Goal: Transaction & Acquisition: Book appointment/travel/reservation

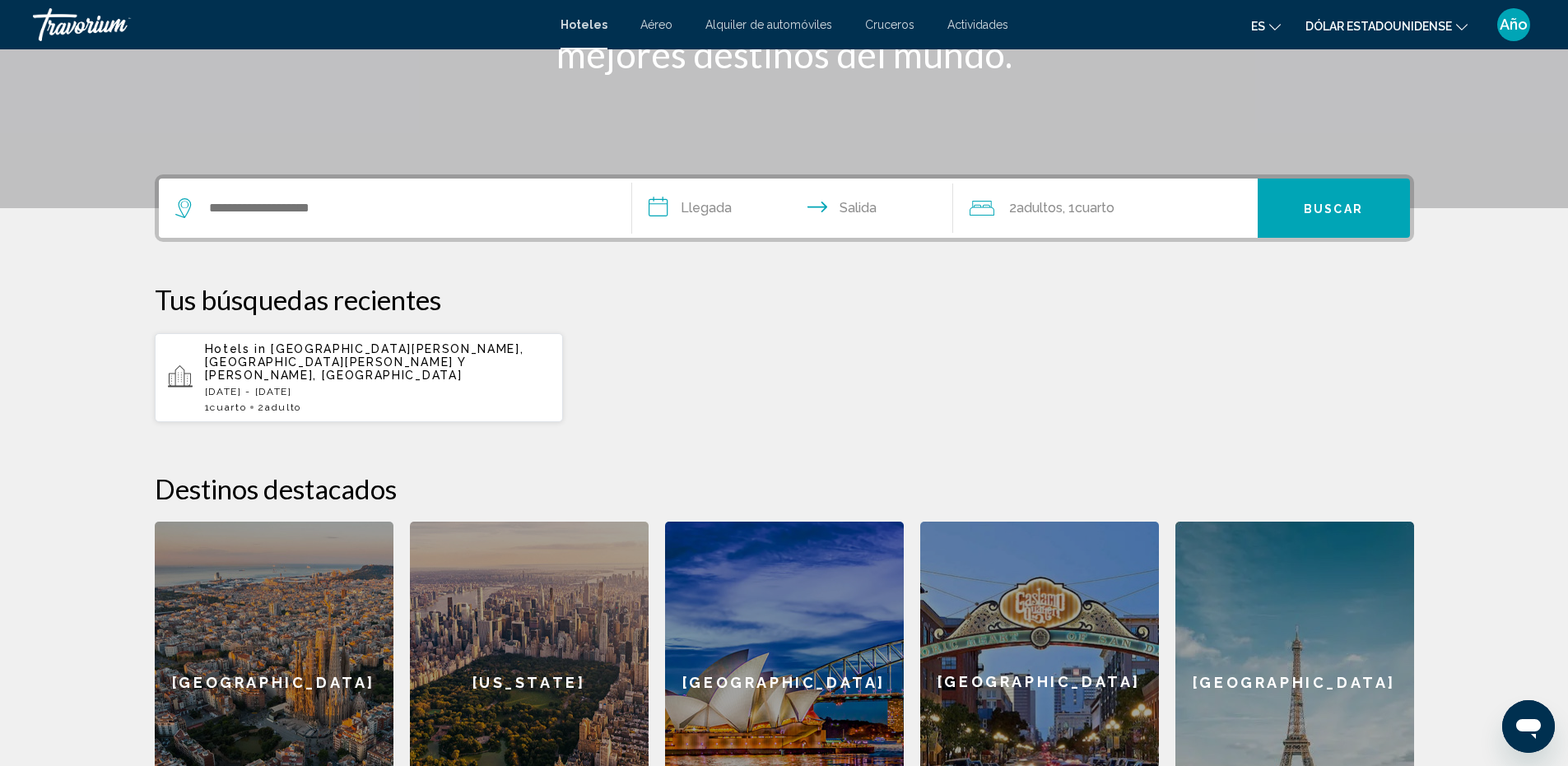
scroll to position [262, 0]
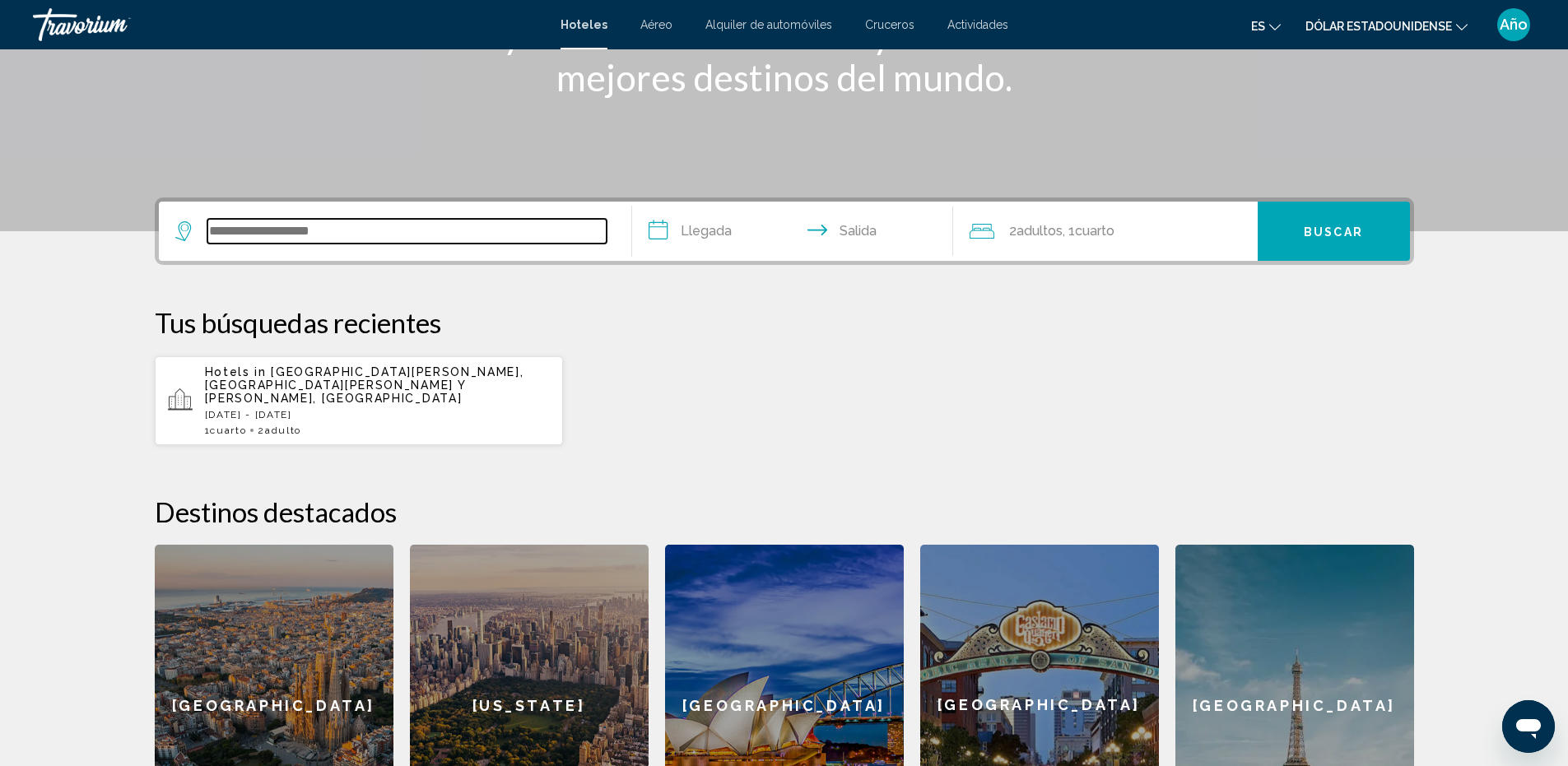
click at [357, 228] on input "Widget de búsqueda" at bounding box center [406, 231] width 399 height 25
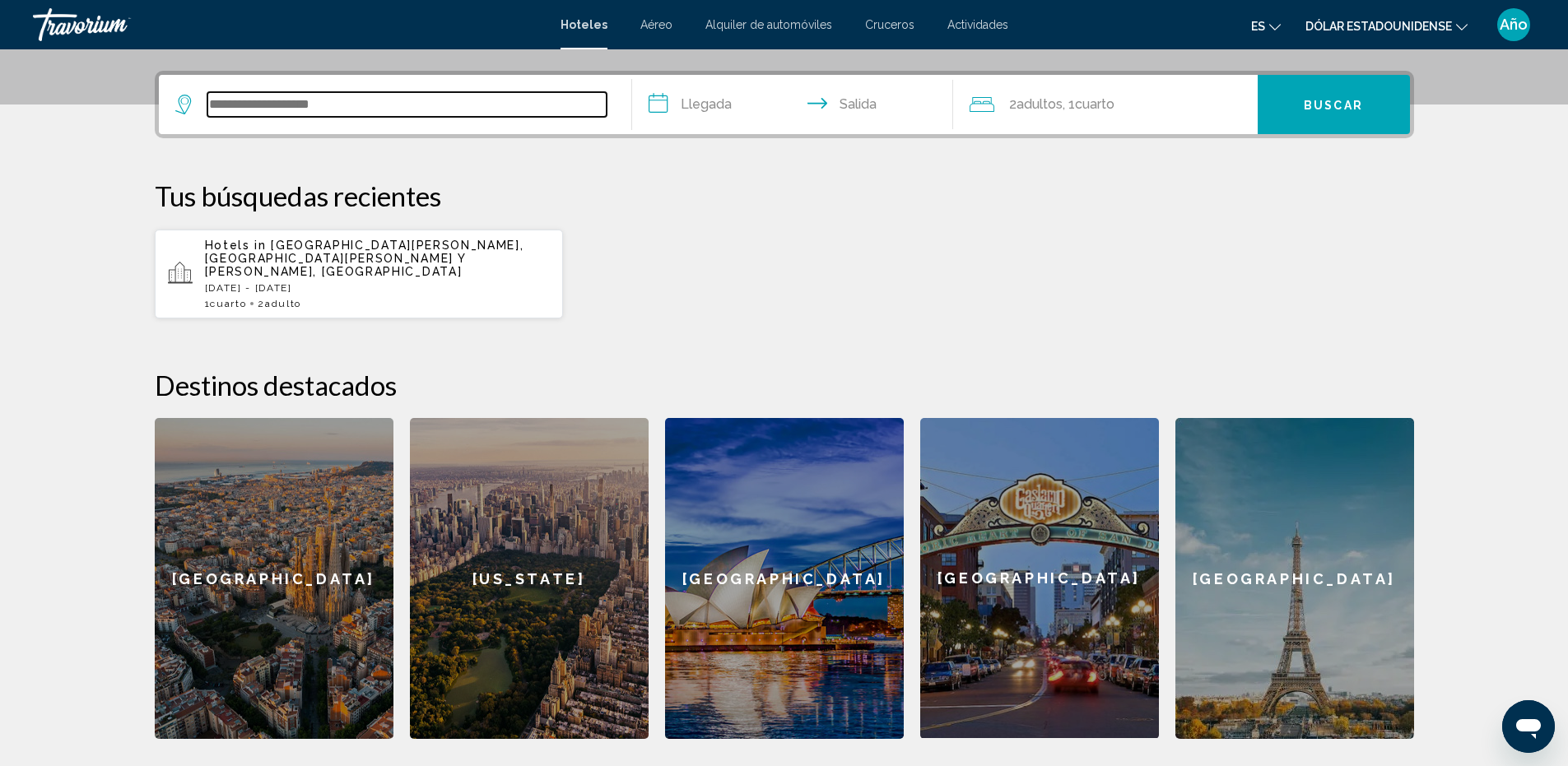
scroll to position [406, 0]
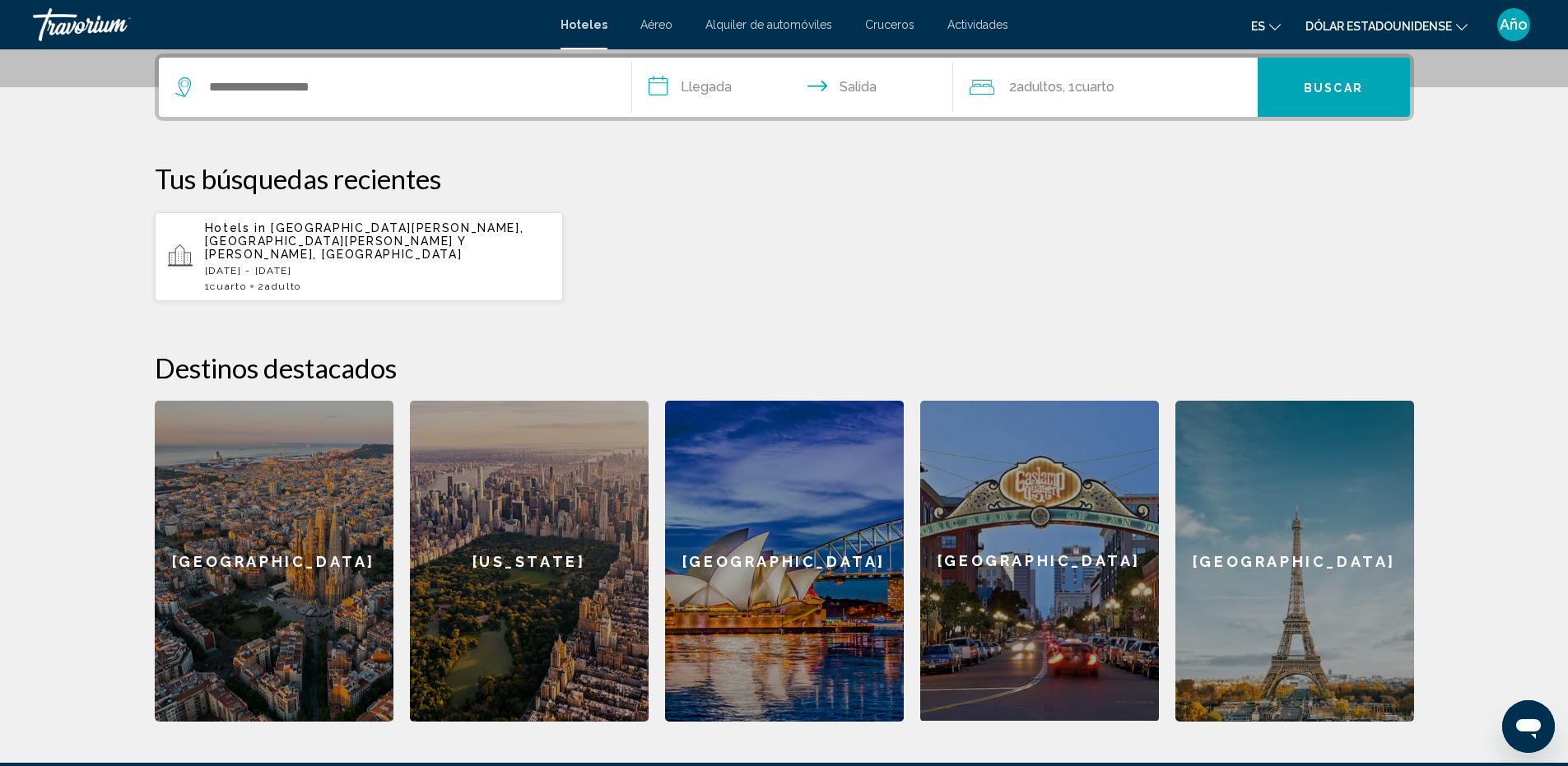
click at [1461, 28] on icon "Cambiar moneda" at bounding box center [1461, 27] width 12 height 12
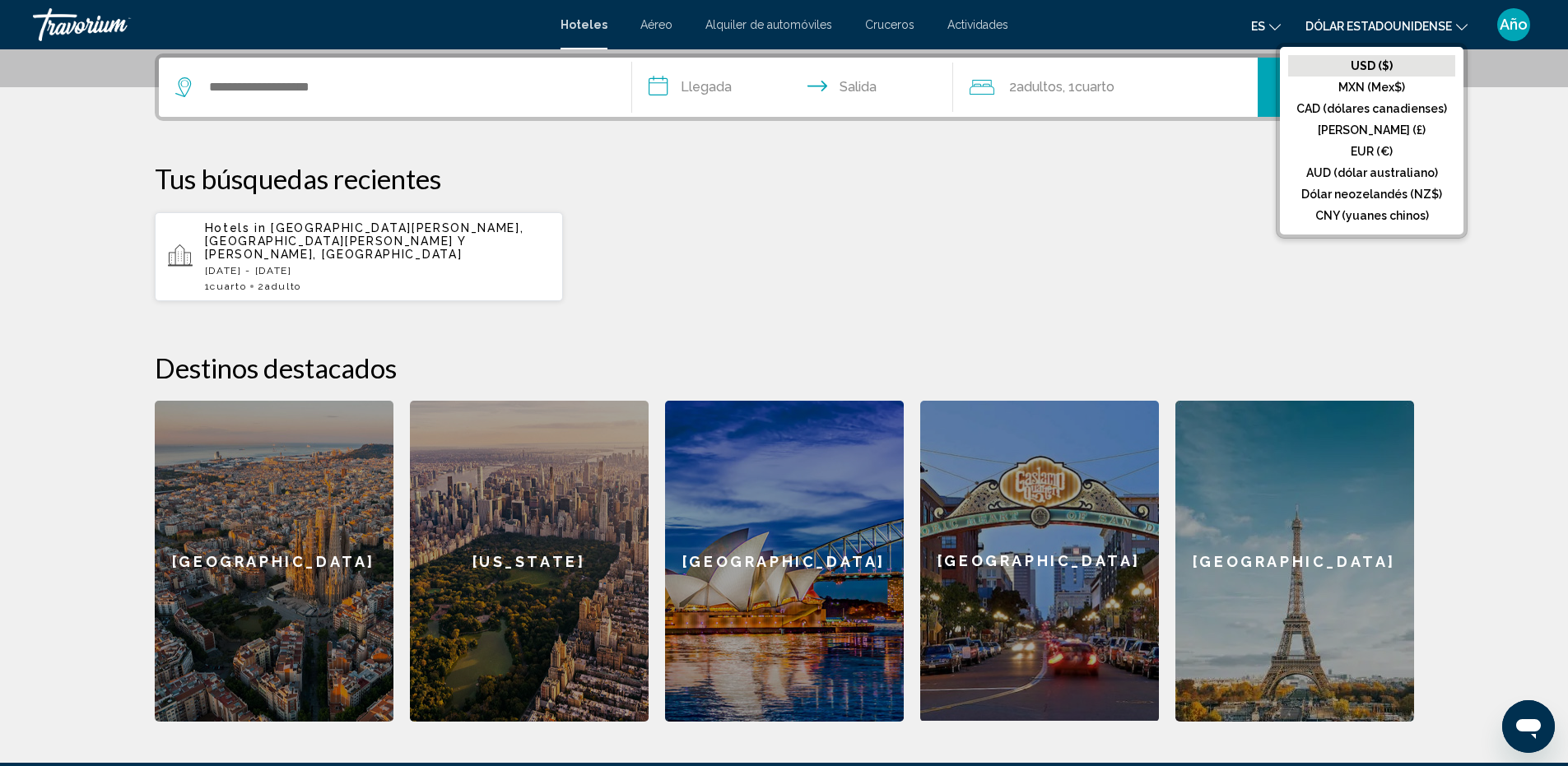
click at [1175, 188] on p "Tus búsquedas recientes" at bounding box center [784, 178] width 1260 height 33
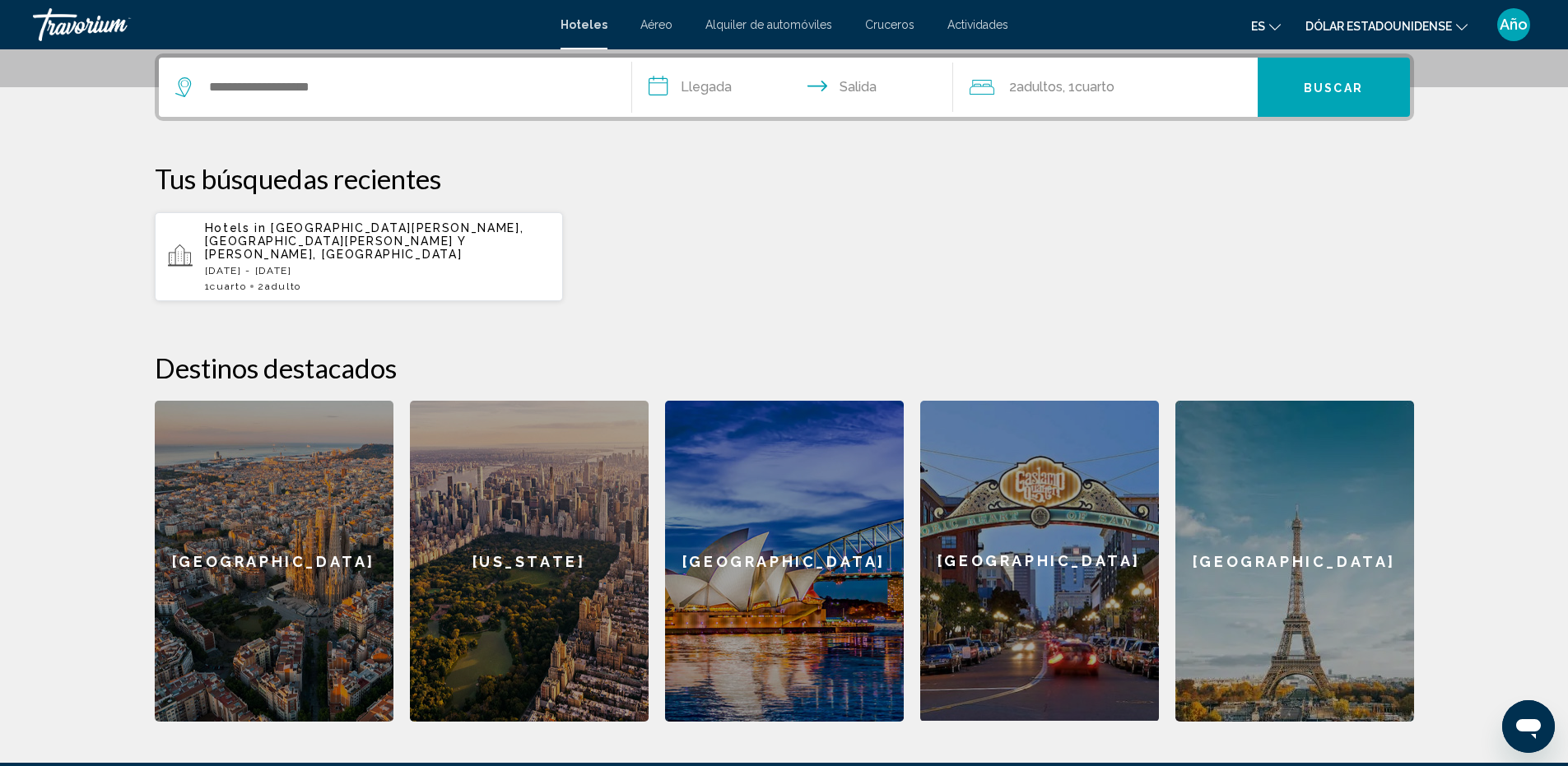
click at [1276, 28] on icon "Cambiar idioma" at bounding box center [1275, 27] width 12 height 6
drag, startPoint x: 1500, startPoint y: 261, endPoint x: 1449, endPoint y: 242, distance: 54.4
click at [1495, 260] on section "**********" at bounding box center [784, 158] width 1568 height 1129
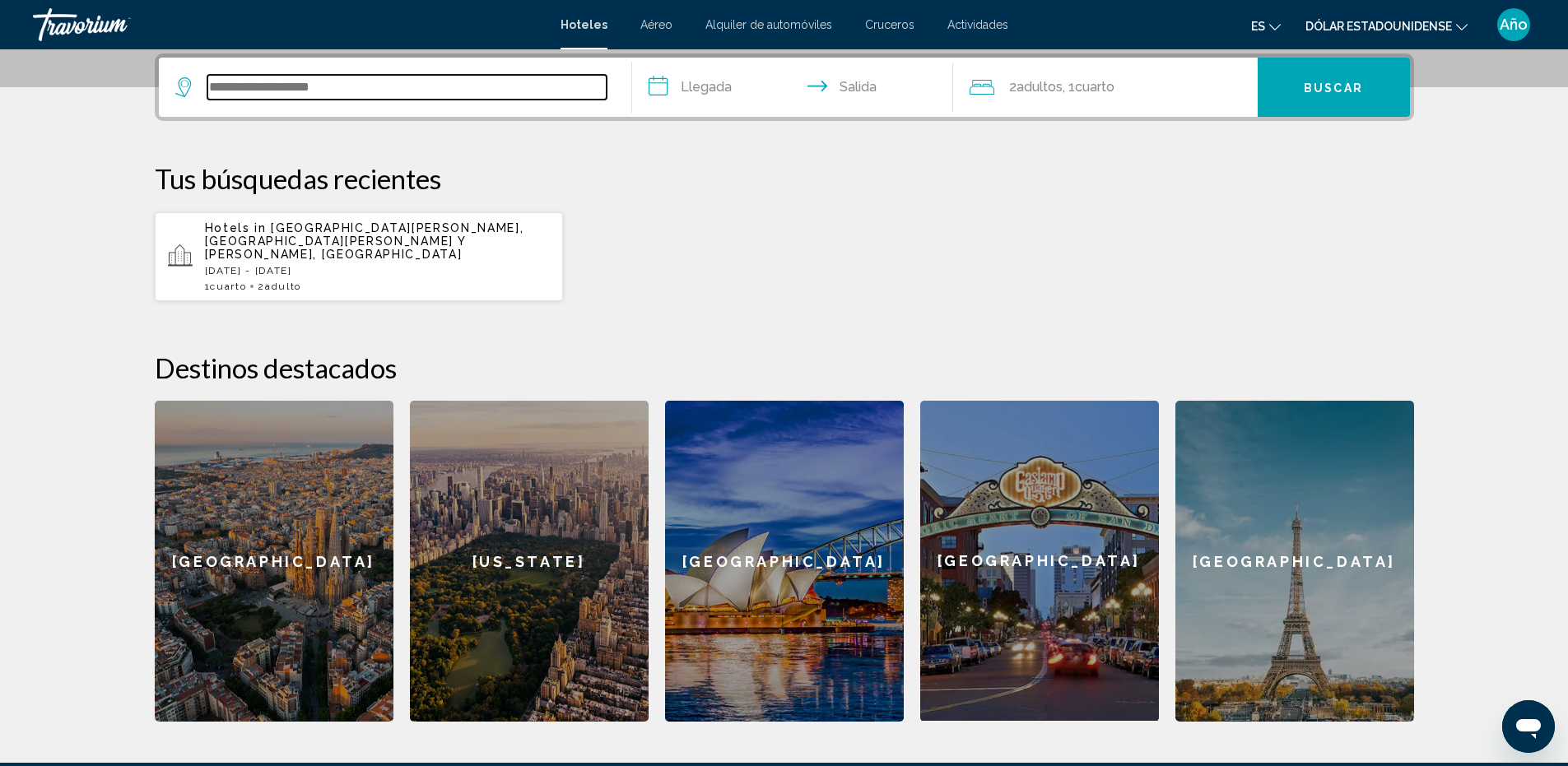
click at [356, 93] on input "Widget de búsqueda" at bounding box center [406, 87] width 399 height 25
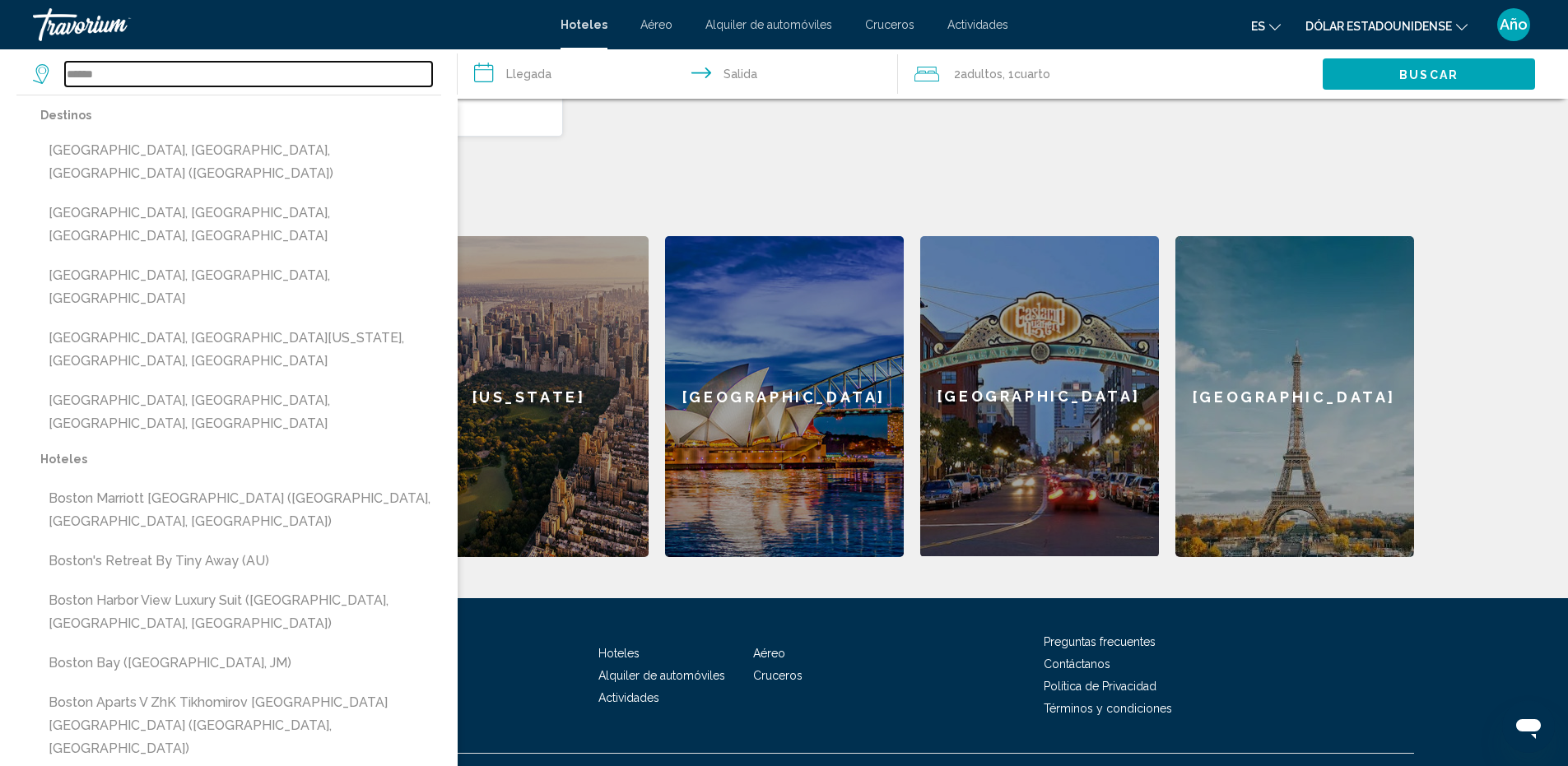
scroll to position [489, 0]
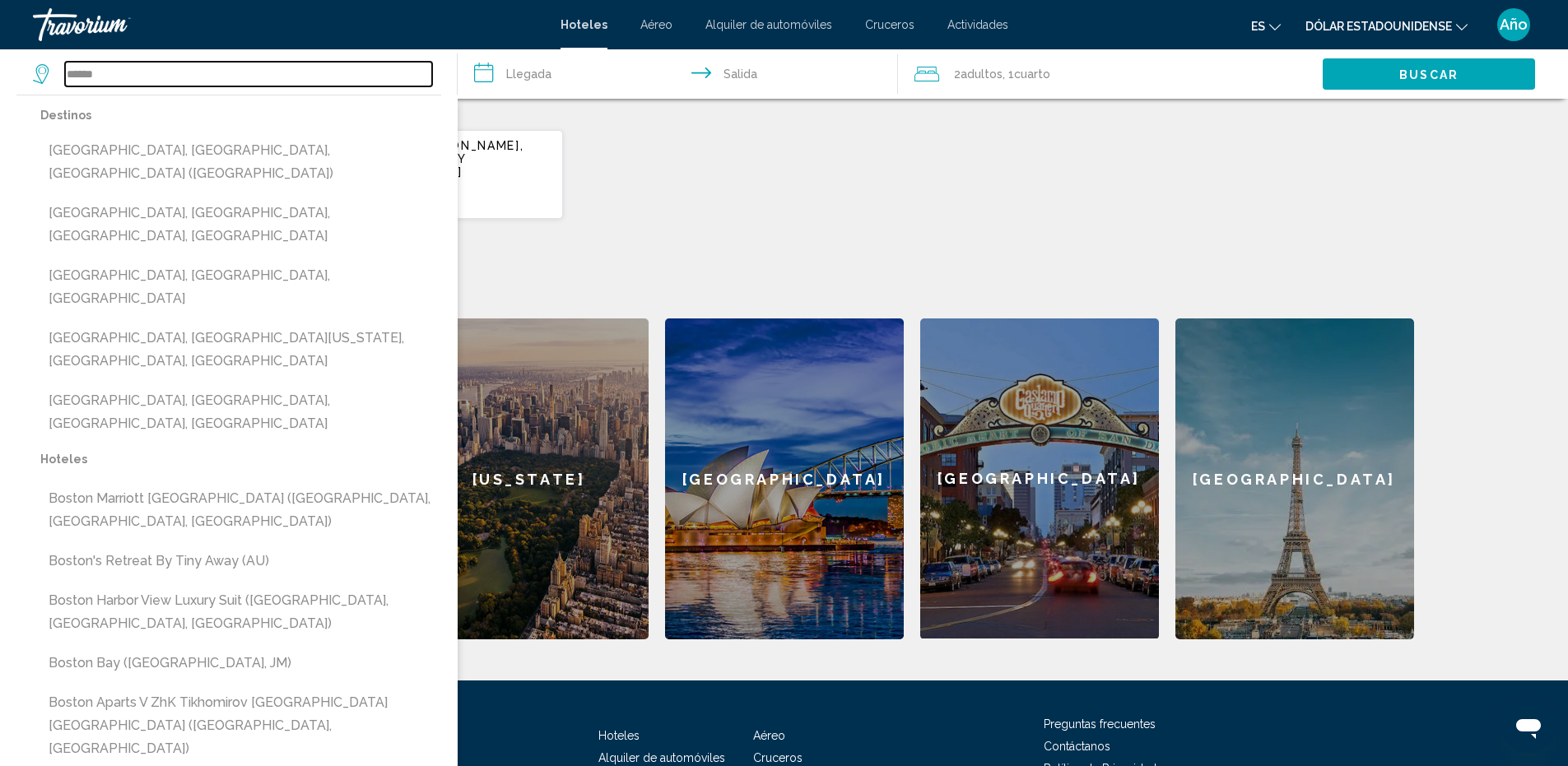
type input "******"
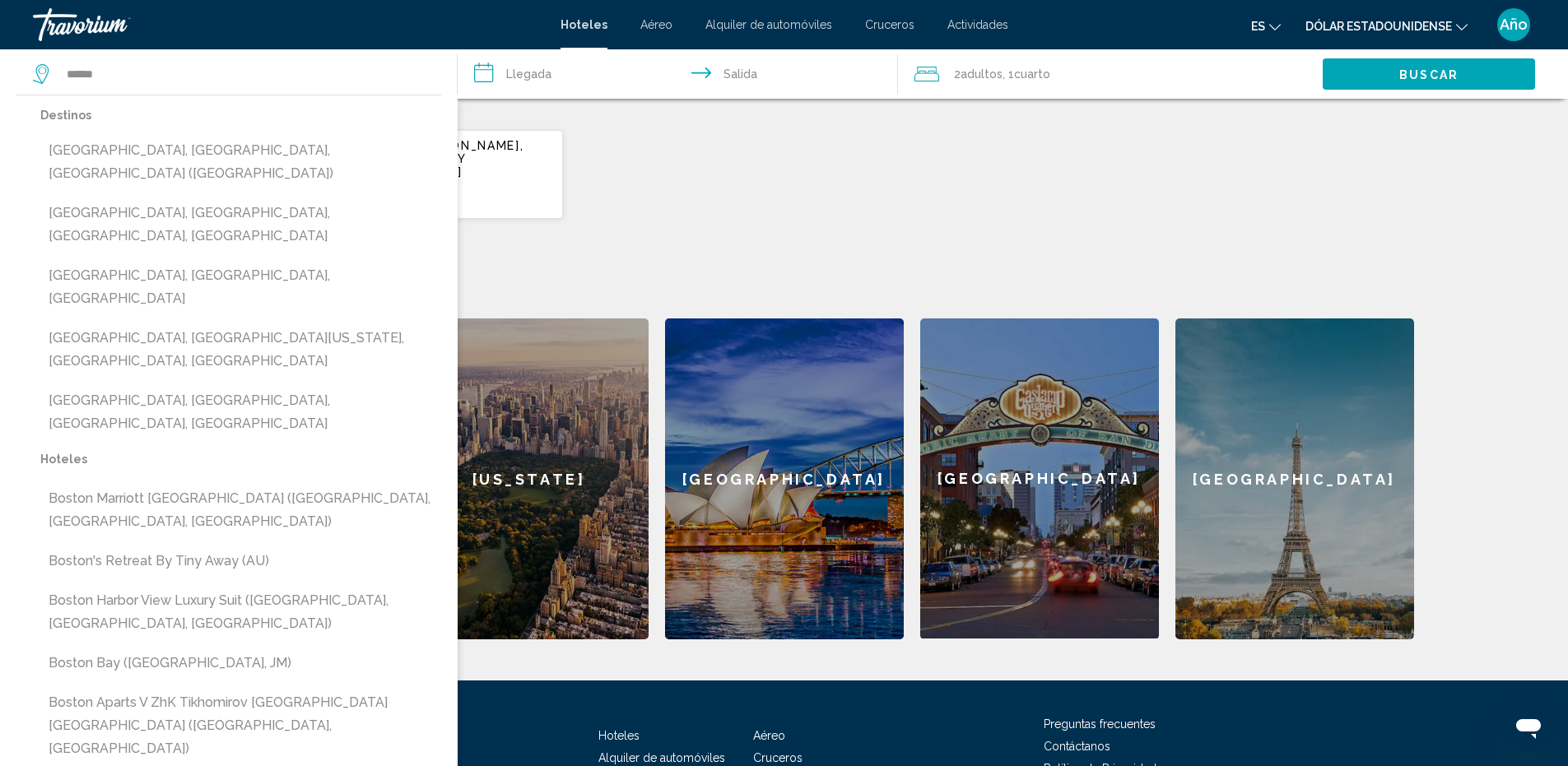
click at [864, 186] on div "Hotels in San Andres, San Andres Y Providencia, Colombia Wed, 10 Sep - Mon, 15 …" at bounding box center [784, 174] width 1260 height 91
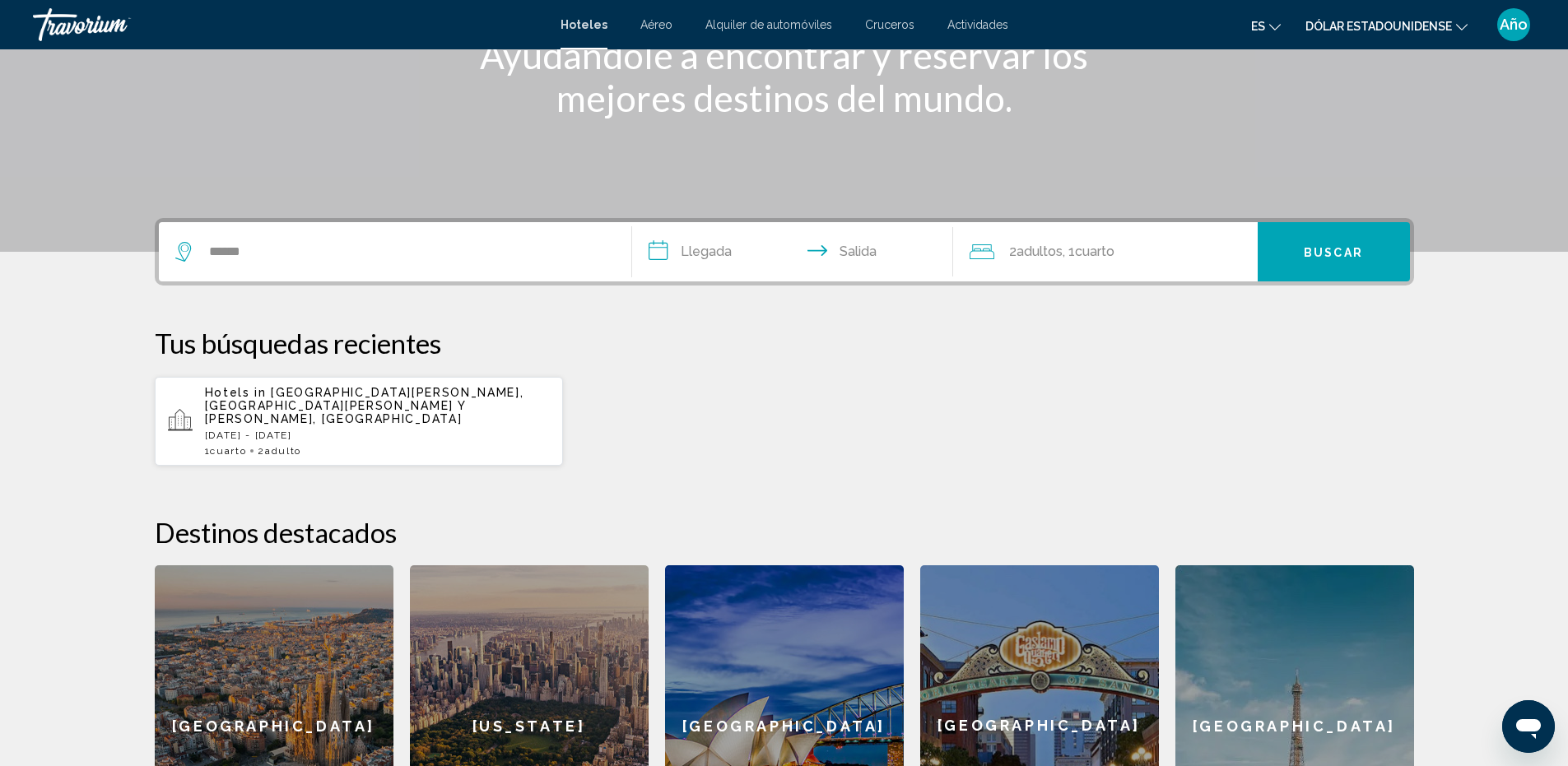
scroll to position [0, 0]
